Goal: Transaction & Acquisition: Obtain resource

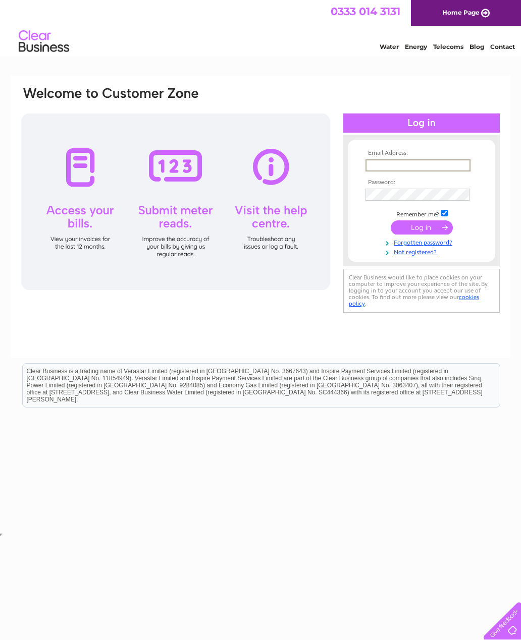
type input "mtolley331@gmail.com"
click at [421, 228] on input "submit" at bounding box center [421, 226] width 62 height 14
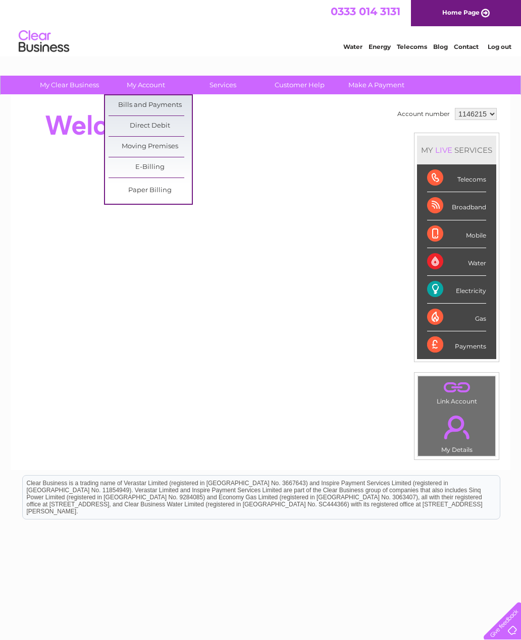
click at [170, 193] on link "Paper Billing" at bounding box center [149, 191] width 83 height 20
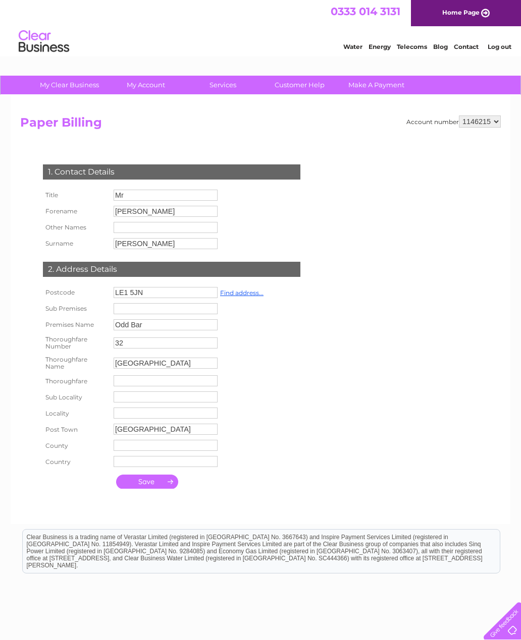
click at [165, 489] on input "submit" at bounding box center [147, 482] width 62 height 14
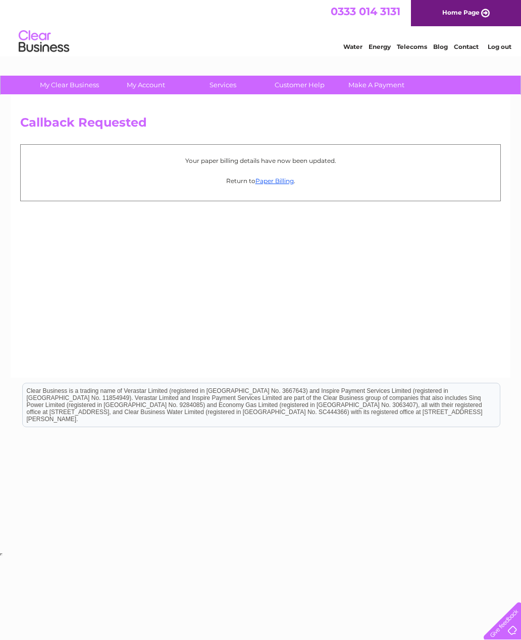
click at [289, 182] on link "Paper Billing" at bounding box center [274, 181] width 38 height 8
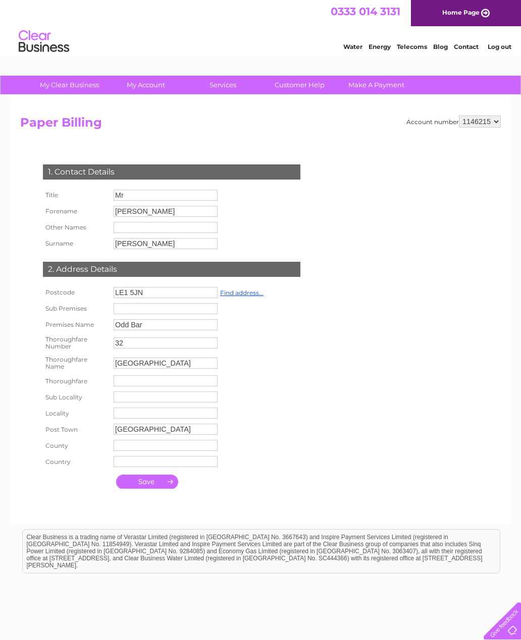
click at [363, 466] on div "Account number 1146215 Paper Billing 1. Contact Details Title Mr Forename Marti…" at bounding box center [260, 315] width 480 height 399
click at [255, 295] on link "Find address..." at bounding box center [241, 293] width 43 height 8
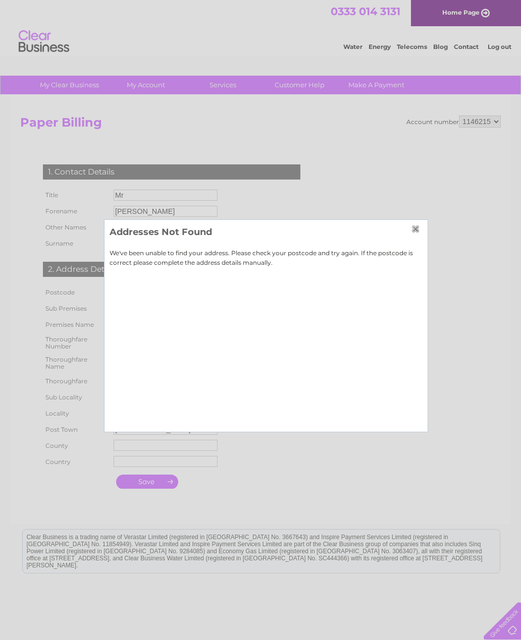
click at [419, 230] on input "button" at bounding box center [416, 229] width 11 height 8
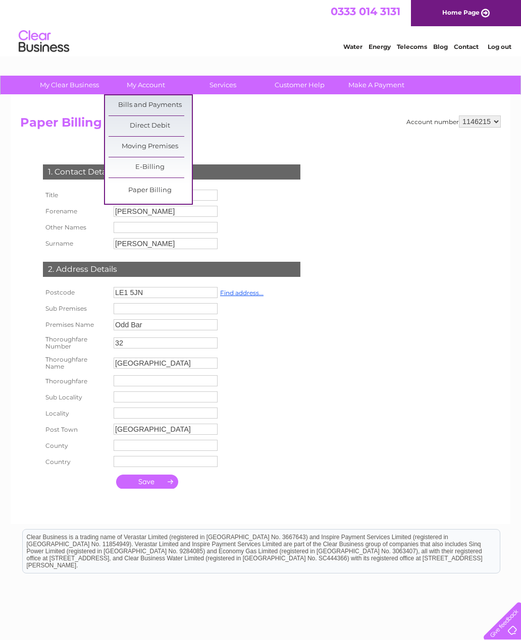
click at [175, 108] on link "Bills and Payments" at bounding box center [149, 105] width 83 height 20
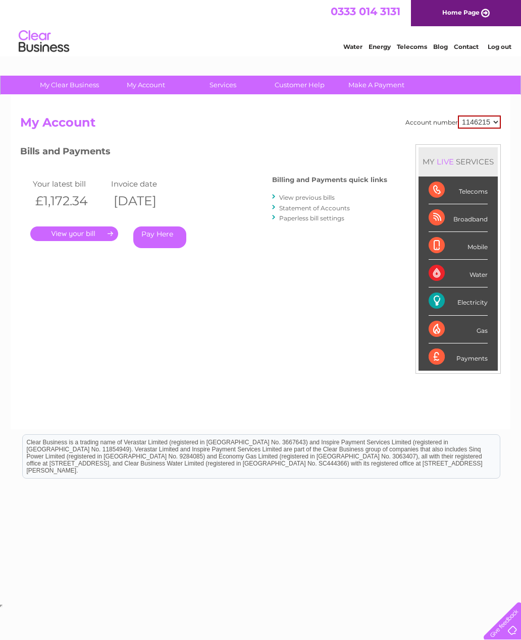
click at [360, 208] on li "Statement of Accounts" at bounding box center [329, 208] width 115 height 10
click at [304, 209] on link "Statement of Accounts" at bounding box center [314, 208] width 71 height 8
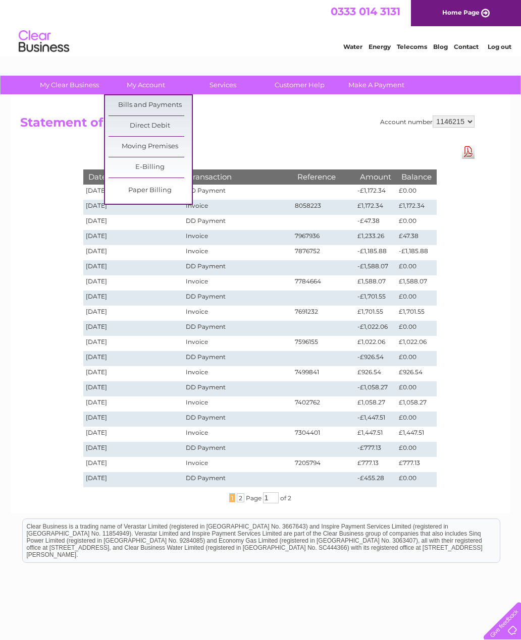
click at [173, 104] on link "Bills and Payments" at bounding box center [149, 105] width 83 height 20
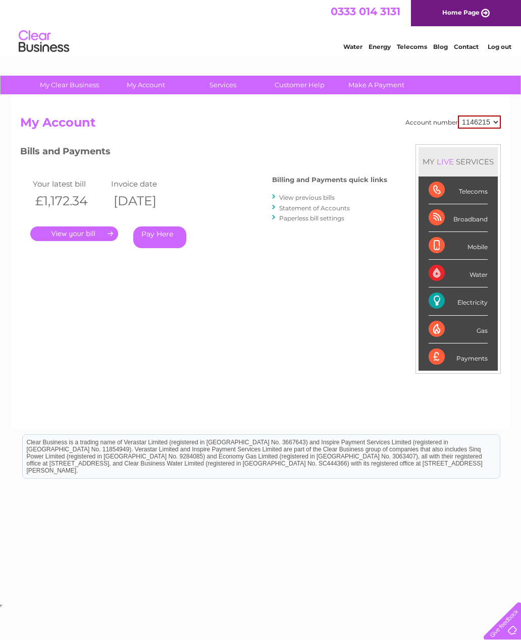
click at [96, 233] on link "." at bounding box center [74, 233] width 88 height 15
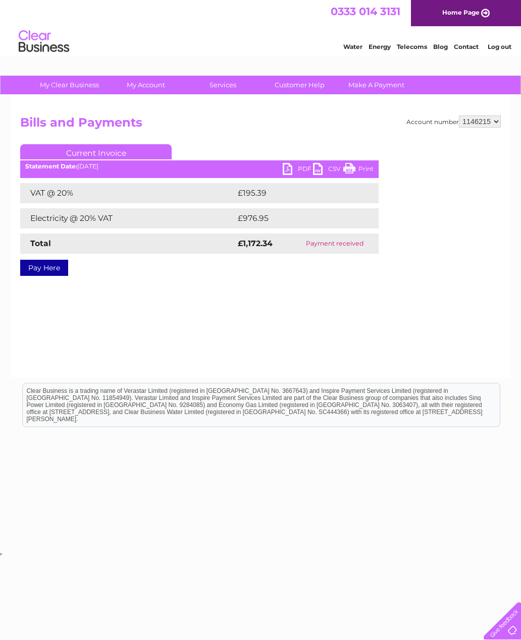
click at [364, 168] on link "Print" at bounding box center [358, 170] width 30 height 15
click at [321, 174] on link "CSV" at bounding box center [328, 170] width 30 height 15
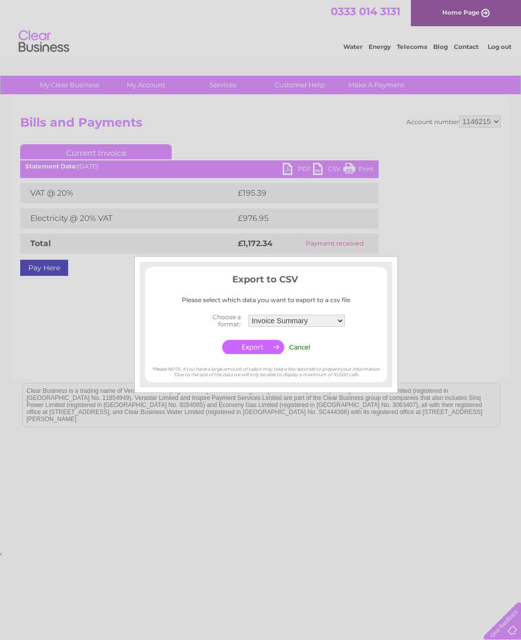
click at [342, 322] on select "Invoice Summary Service Charge Summary" at bounding box center [296, 321] width 96 height 12
click at [266, 351] on input "button" at bounding box center [253, 347] width 62 height 14
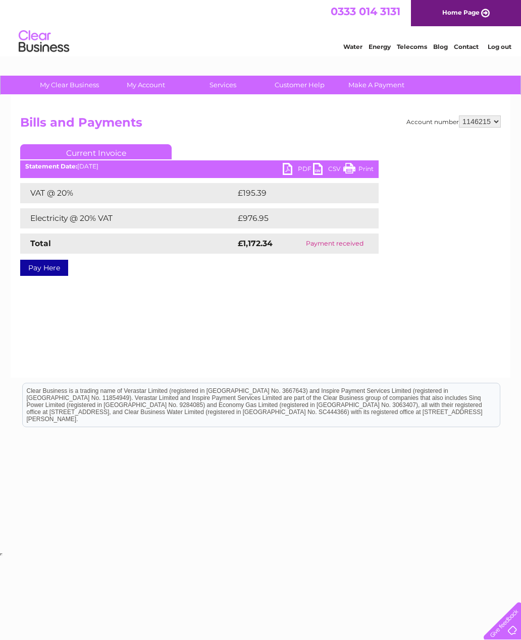
click at [141, 153] on link "Current Invoice" at bounding box center [95, 151] width 151 height 15
click at [148, 151] on link "Current Invoice" at bounding box center [95, 151] width 151 height 15
click at [283, 168] on link "PDF" at bounding box center [297, 170] width 30 height 15
